Goal: Information Seeking & Learning: Learn about a topic

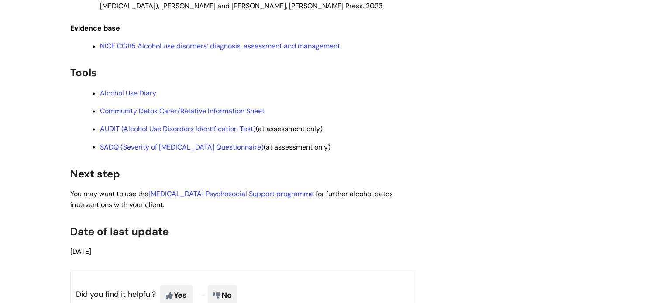
scroll to position [1511, 0]
click at [211, 115] on link "Community Detox Carer/Relative Information Sheet" at bounding box center [182, 110] width 164 height 9
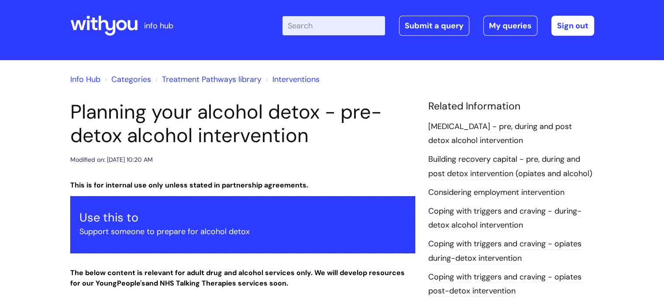
scroll to position [0, 0]
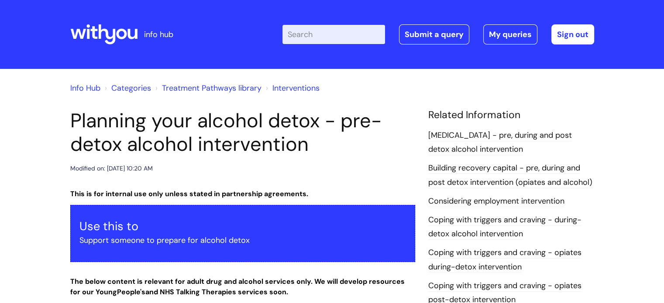
click at [112, 36] on icon at bounding box center [106, 34] width 17 height 20
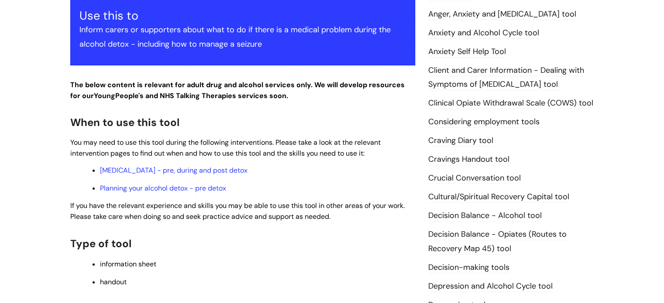
scroll to position [212, 0]
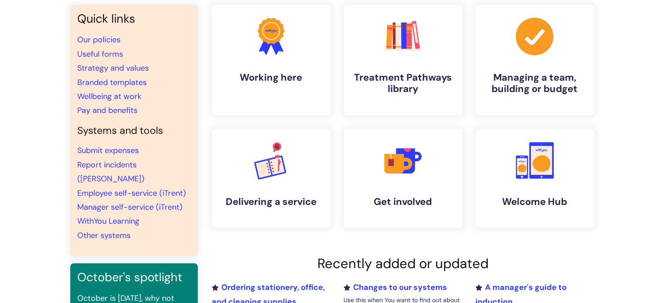
scroll to position [72, 0]
click at [423, 58] on icon ".cls-1{fill:#f89b22;}.cls-1,.cls-2,.cls-3,.cls-4,.cls-5,.cls-6,.cls-7{stroke-wi…" at bounding box center [402, 36] width 43 height 43
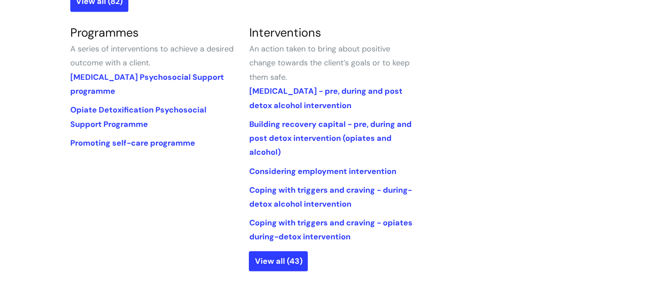
scroll to position [412, 0]
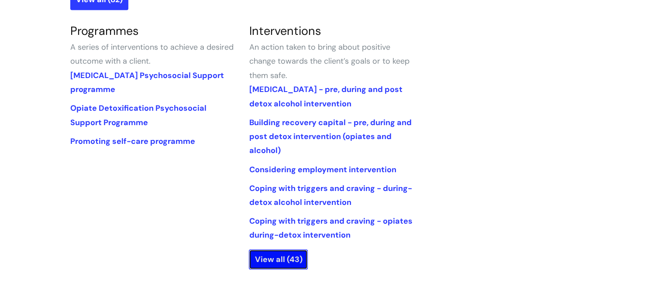
click at [288, 260] on link "View all (43)" at bounding box center [278, 260] width 59 height 20
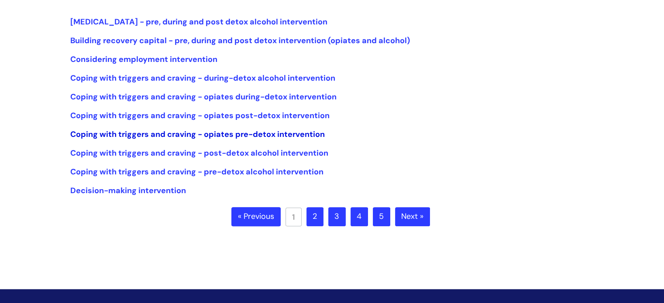
scroll to position [218, 0]
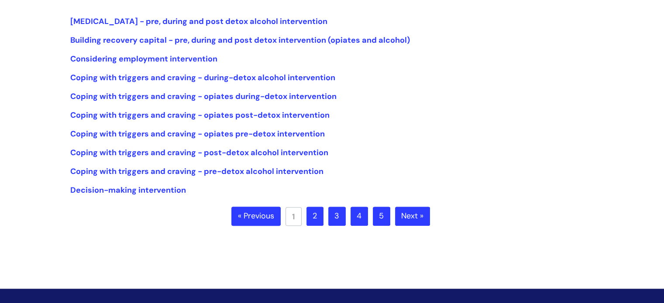
click at [315, 222] on link "2" at bounding box center [314, 216] width 17 height 19
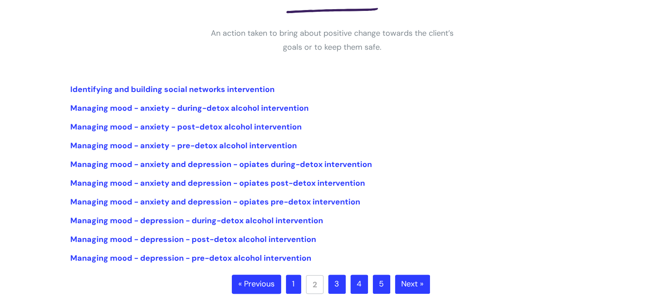
scroll to position [158, 0]
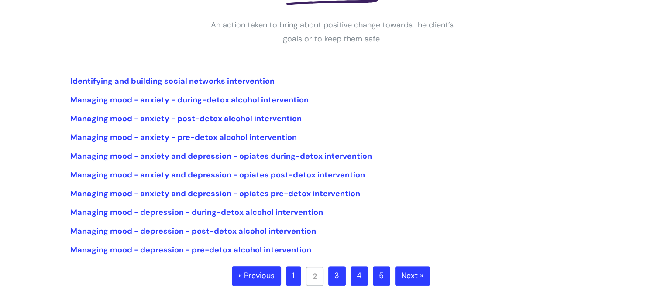
click at [332, 281] on link "3" at bounding box center [336, 276] width 17 height 19
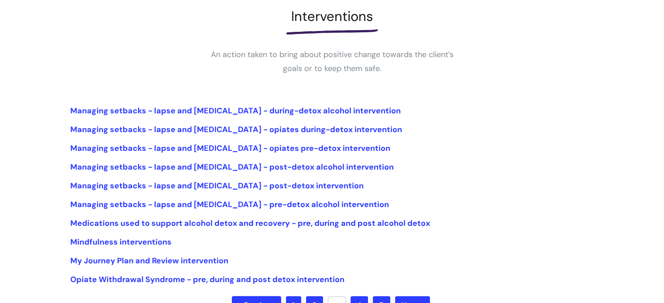
scroll to position [137, 0]
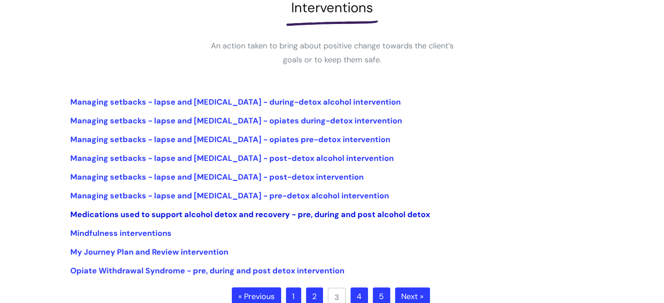
click at [173, 216] on link "Medications used to support alcohol detox and recovery - pre, during and post a…" at bounding box center [249, 214] width 359 height 10
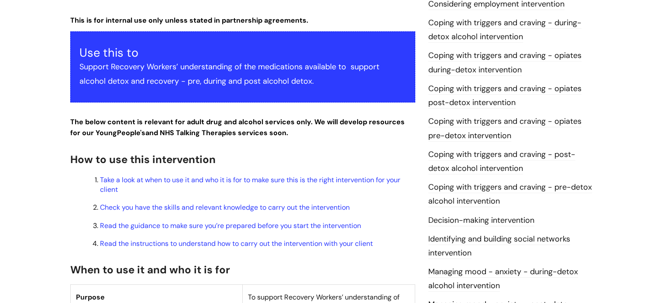
scroll to position [197, 0]
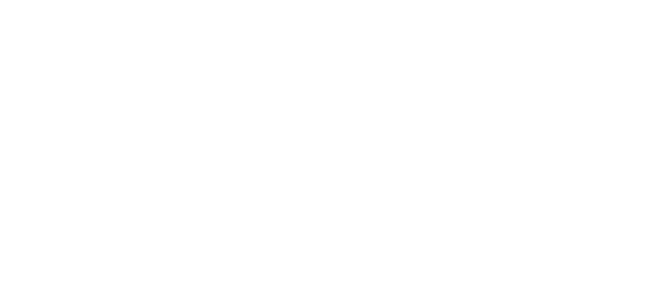
scroll to position [138, 0]
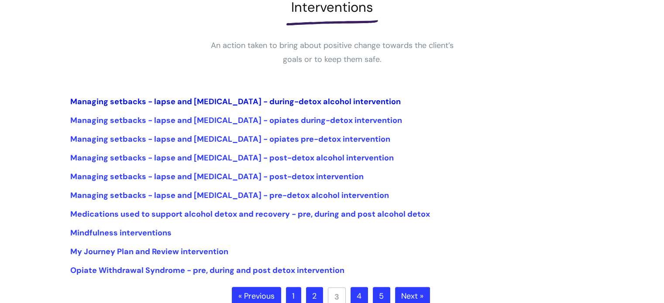
click at [249, 97] on link "Managing setbacks - lapse and [MEDICAL_DATA] - during-detox alcohol intervention" at bounding box center [235, 101] width 330 height 10
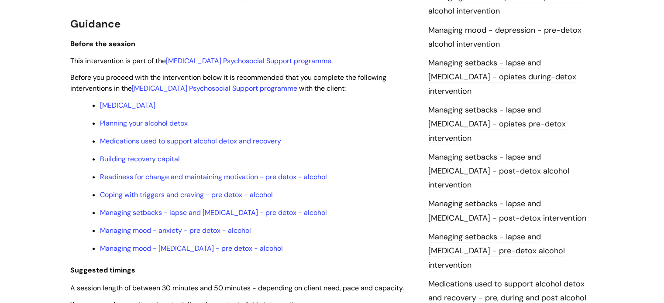
scroll to position [703, 0]
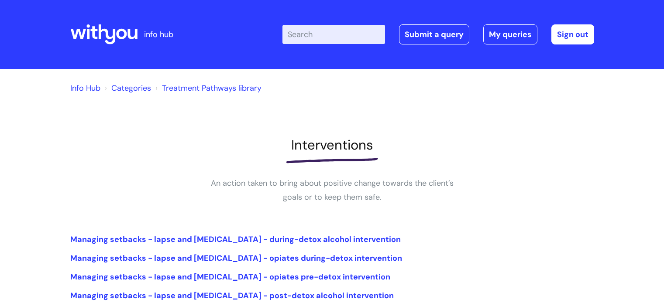
scroll to position [139, 0]
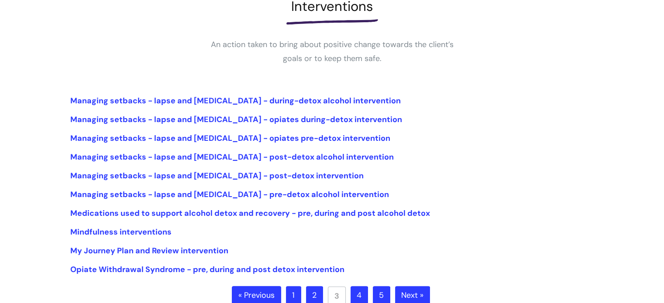
click at [297, 292] on link "1" at bounding box center [293, 295] width 15 height 19
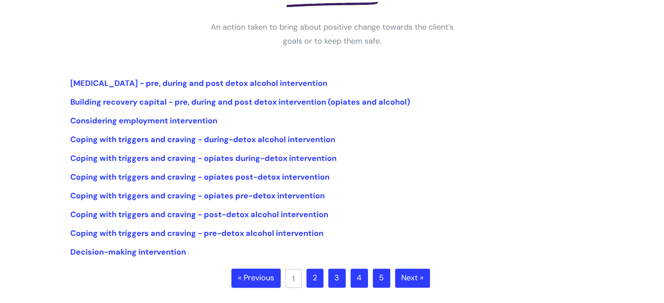
scroll to position [172, 0]
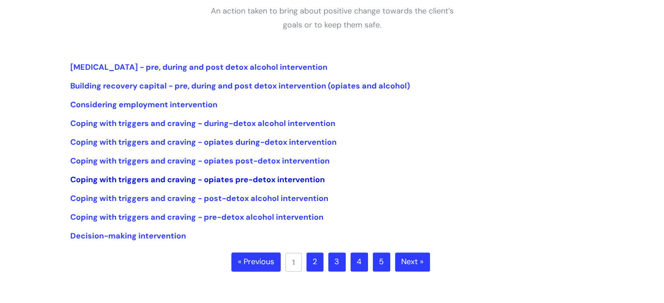
click at [247, 179] on link "Coping with triggers and craving - opiates pre-detox intervention" at bounding box center [197, 179] width 254 height 10
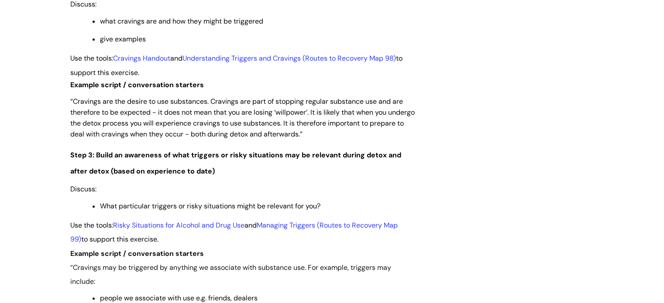
scroll to position [1194, 0]
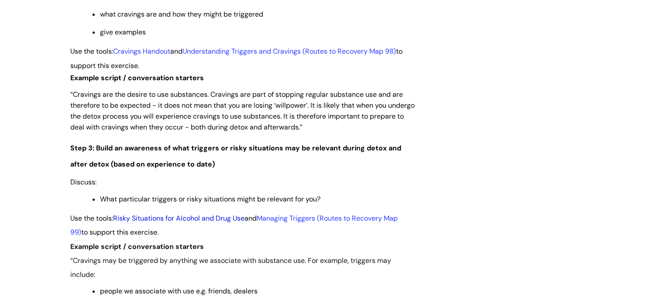
click at [227, 221] on link "Risky Situations for Alcohol and Drug Use" at bounding box center [178, 218] width 131 height 9
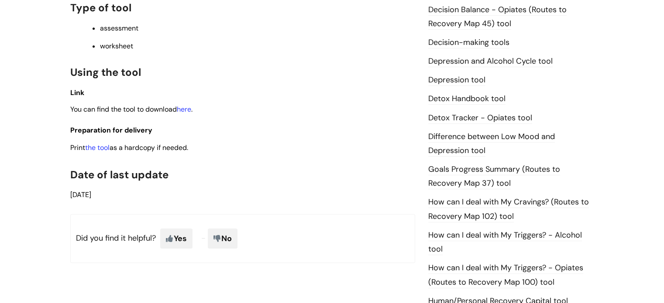
scroll to position [469, 0]
click at [187, 113] on link "here" at bounding box center [184, 108] width 14 height 9
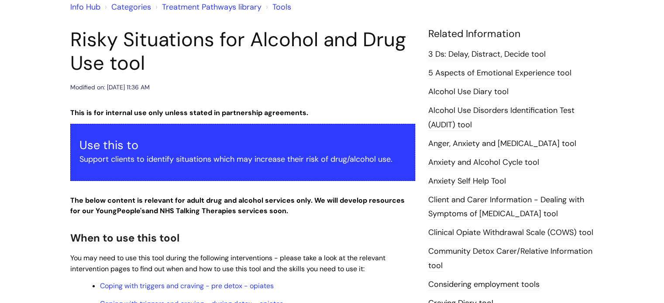
scroll to position [80, 0]
